Goal: Task Accomplishment & Management: Use online tool/utility

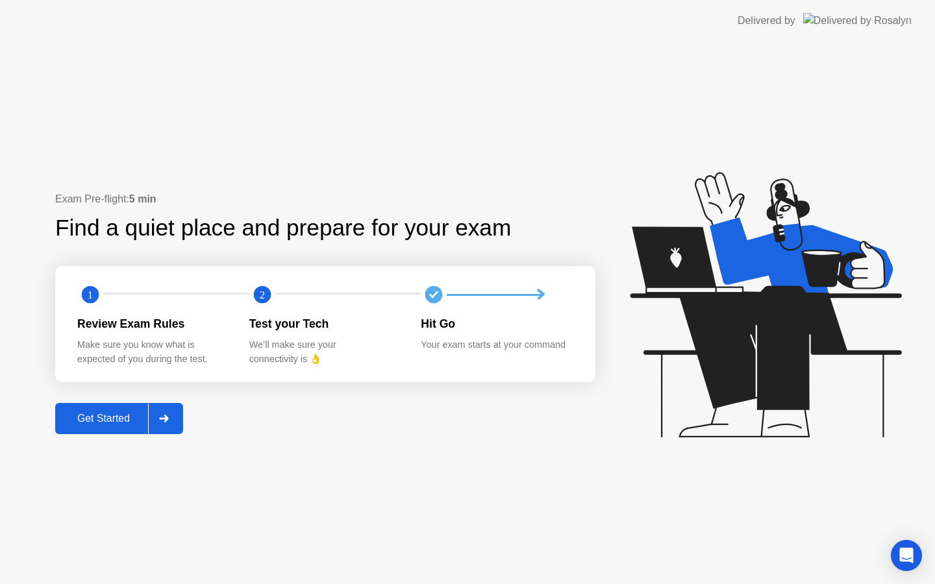
click at [114, 416] on div "Get Started" at bounding box center [103, 419] width 89 height 12
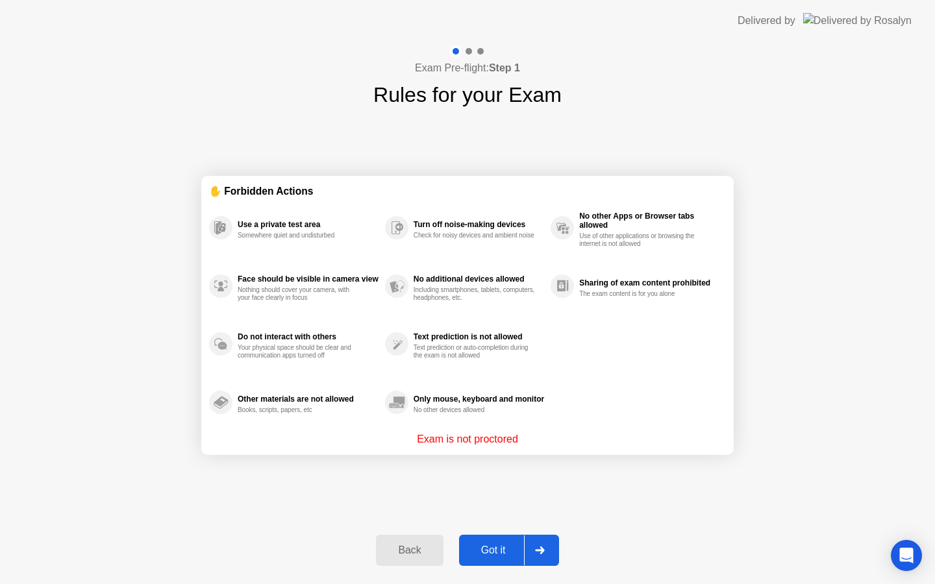
click at [488, 549] on div "Got it" at bounding box center [493, 551] width 61 height 12
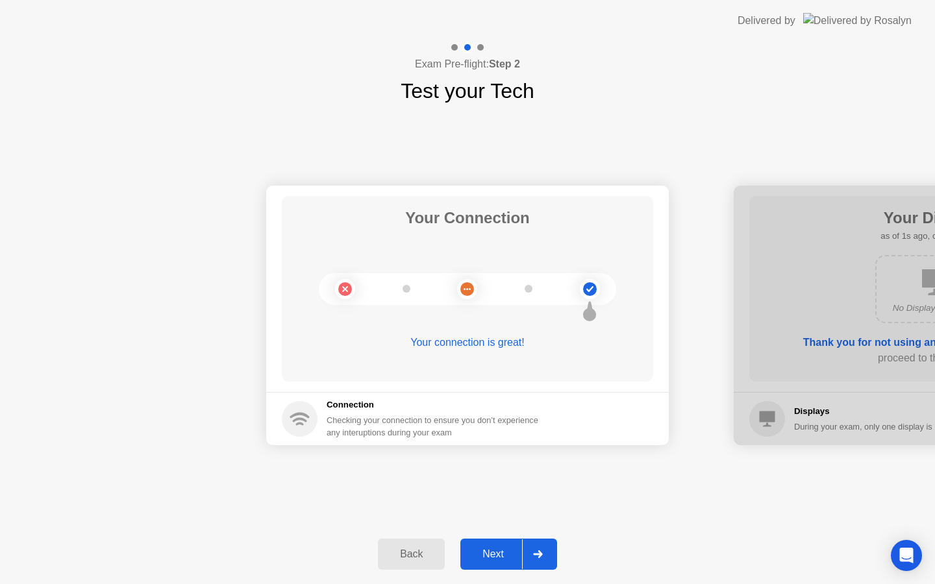
click at [488, 549] on div "Next" at bounding box center [493, 555] width 58 height 12
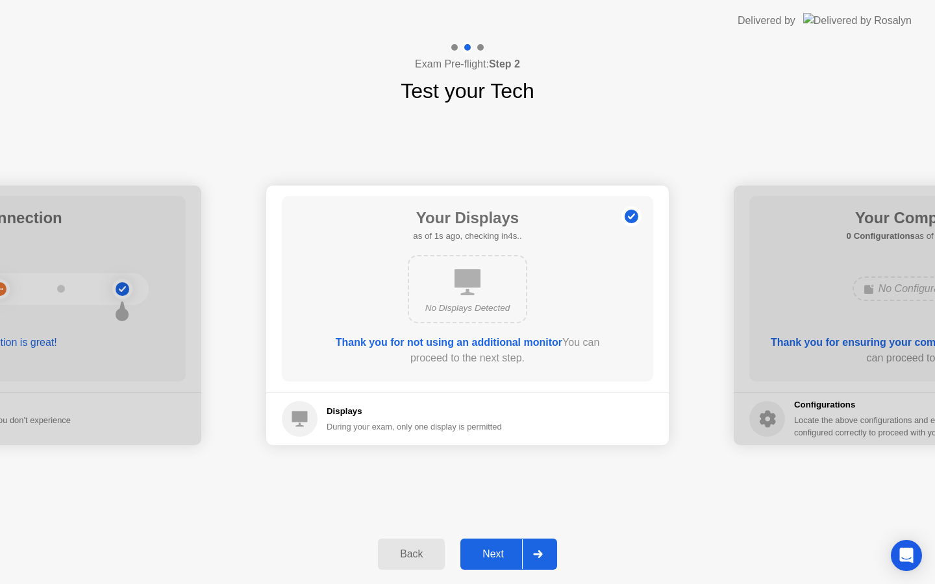
click at [488, 549] on div "Next" at bounding box center [493, 555] width 58 height 12
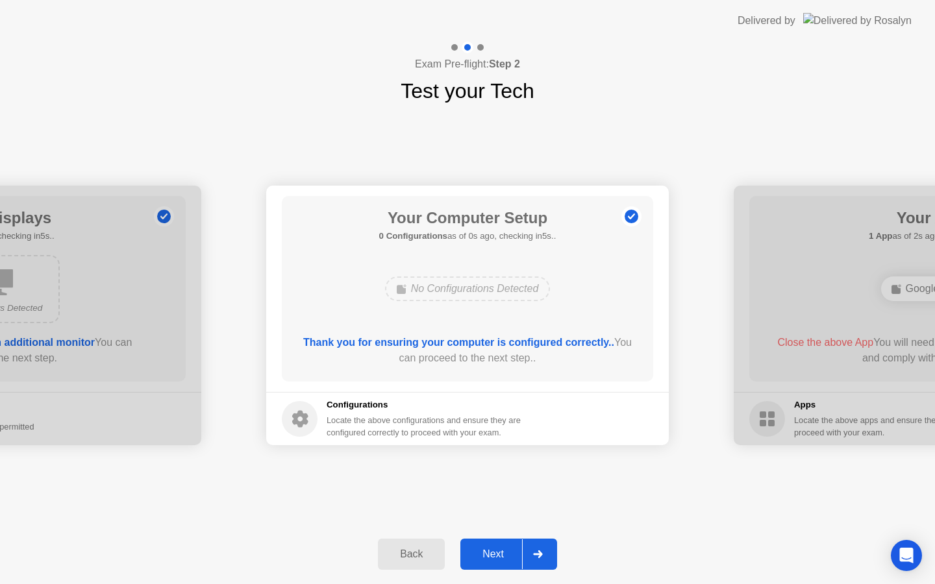
click at [488, 549] on div "Next" at bounding box center [493, 555] width 58 height 12
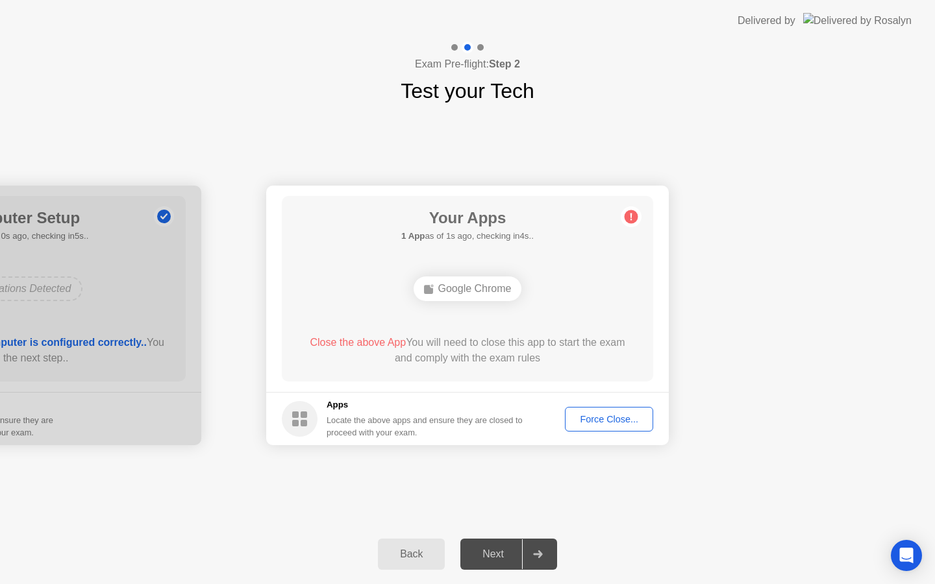
click at [606, 419] on div "Force Close..." at bounding box center [608, 419] width 79 height 10
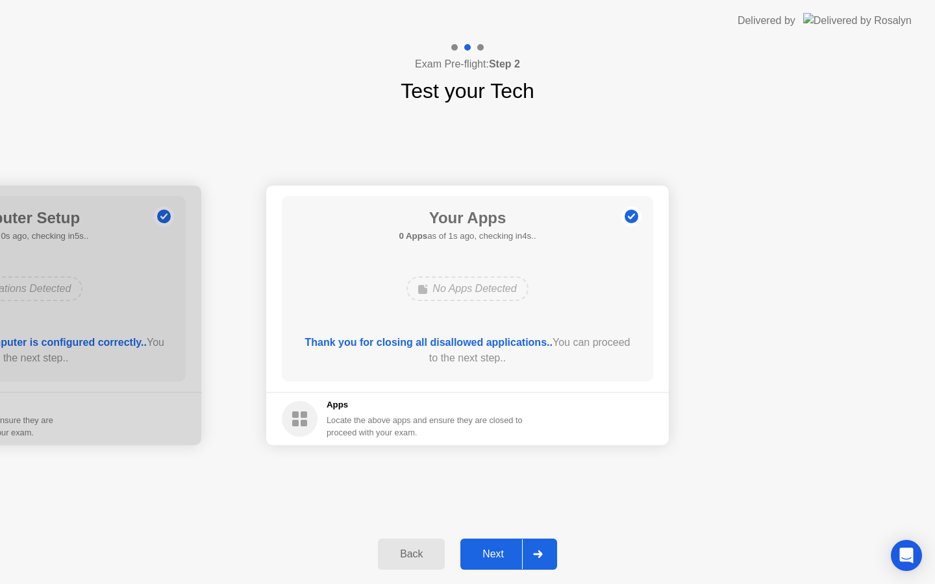
click at [497, 553] on div "Next" at bounding box center [493, 555] width 58 height 12
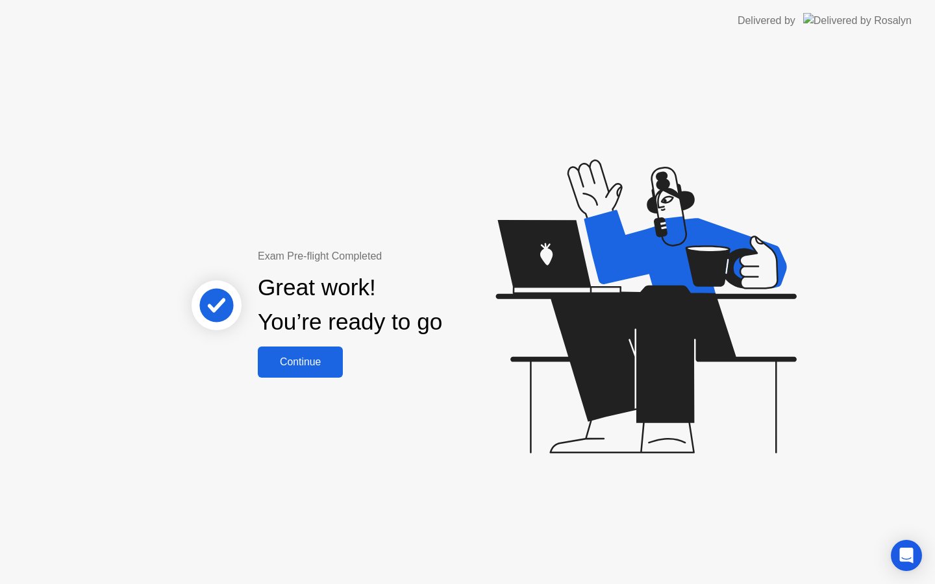
click at [315, 362] on div "Continue" at bounding box center [300, 362] width 77 height 12
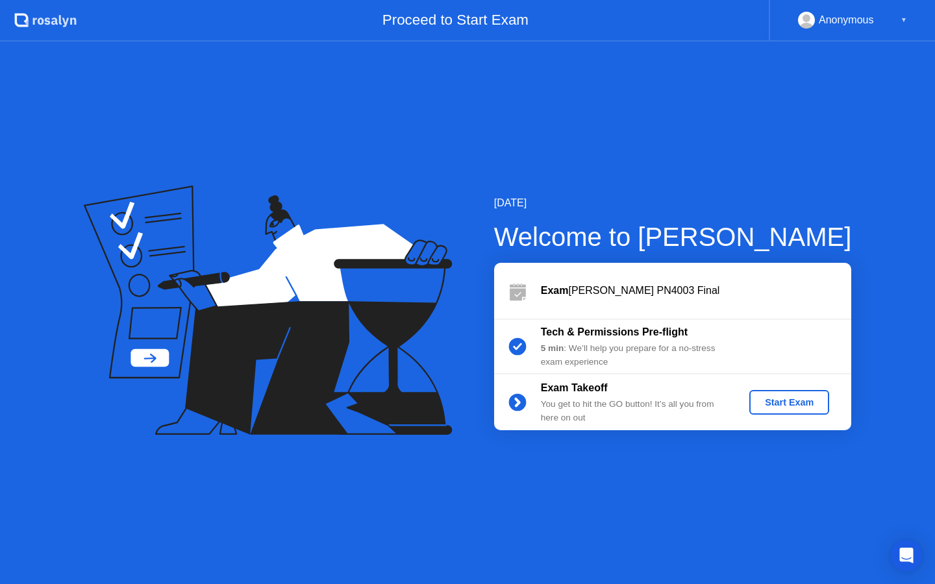
click at [790, 407] on div "Start Exam" at bounding box center [788, 402] width 69 height 10
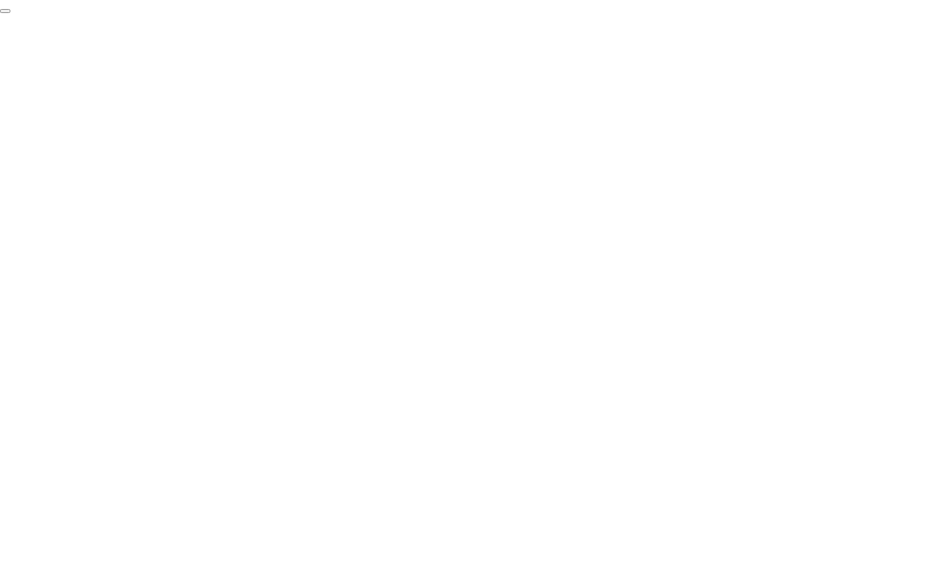
click div "End Proctoring Session"
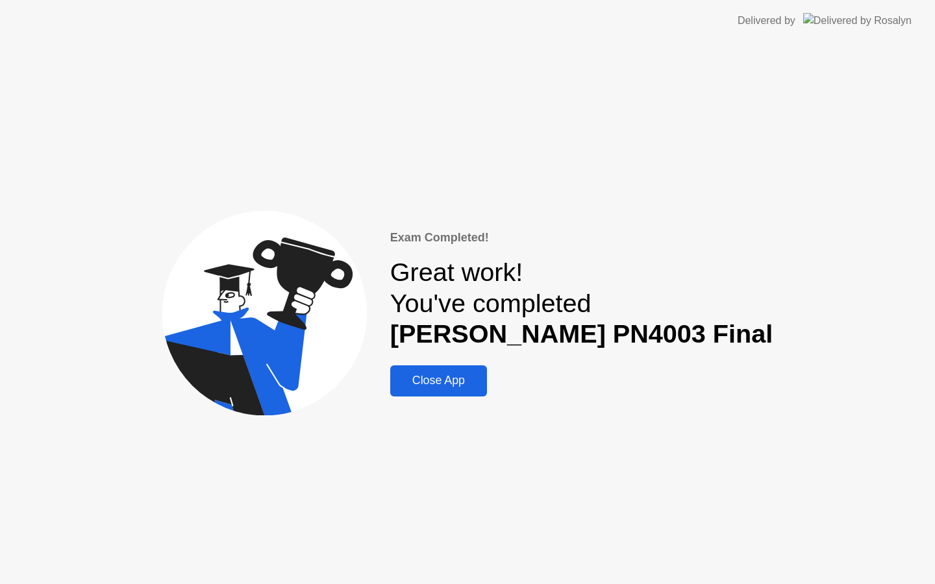
click at [482, 384] on div "Close App" at bounding box center [438, 381] width 89 height 14
